Goal: Find specific page/section: Find specific page/section

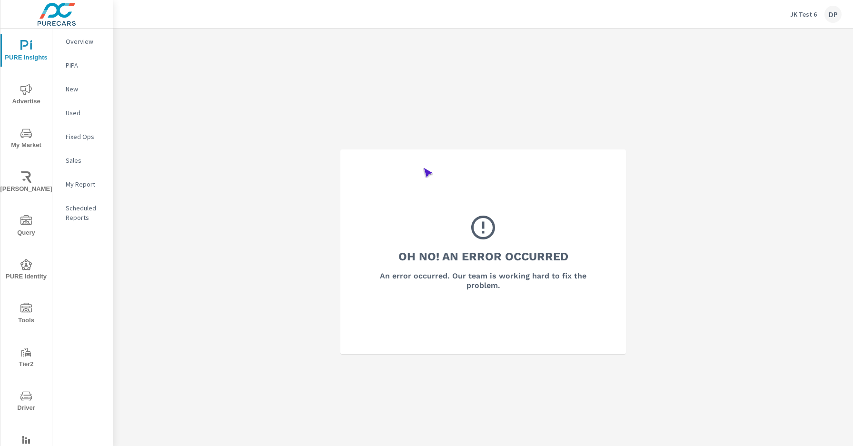
click at [24, 402] on span "Driver" at bounding box center [26, 401] width 46 height 23
